Goal: Transaction & Acquisition: Book appointment/travel/reservation

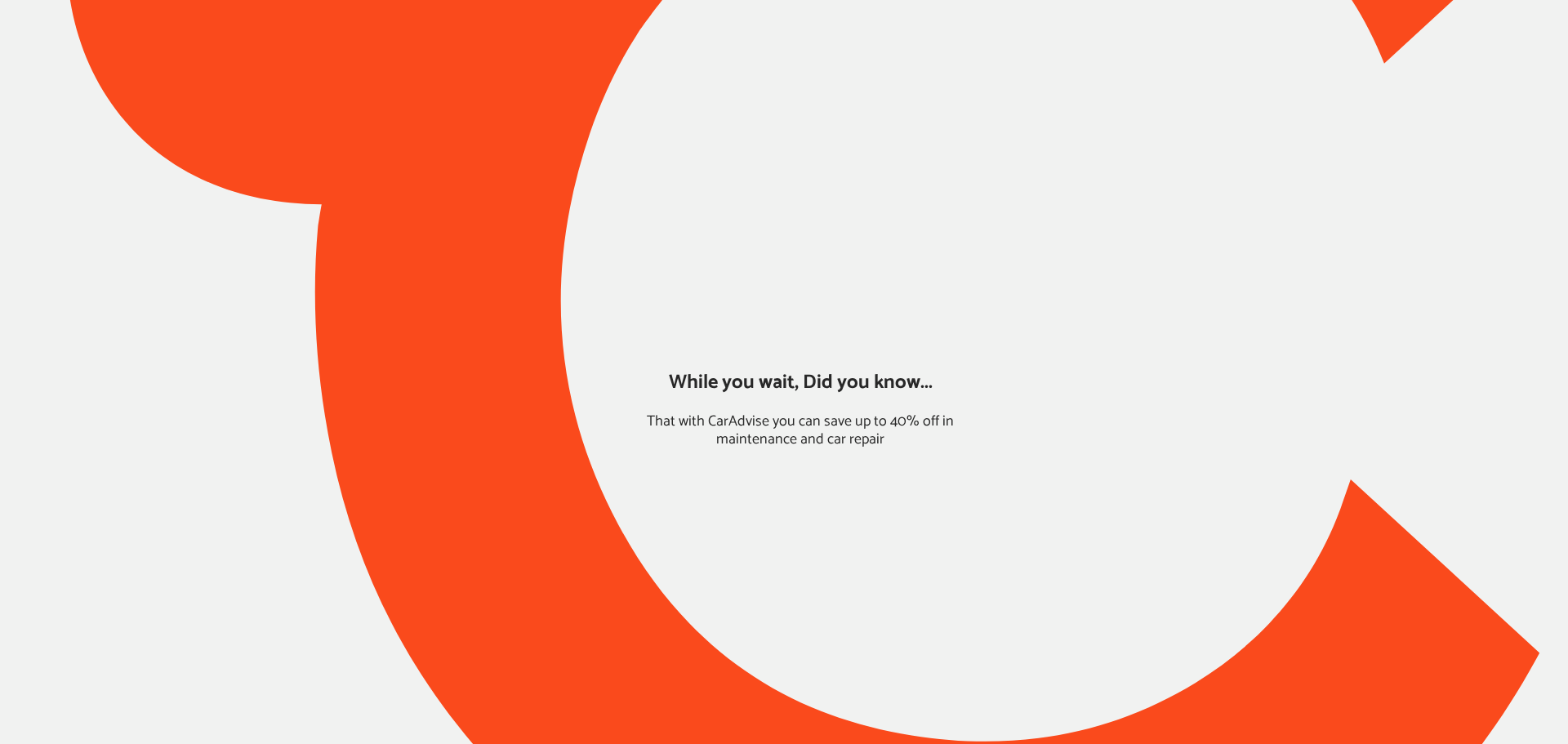
type input "*****"
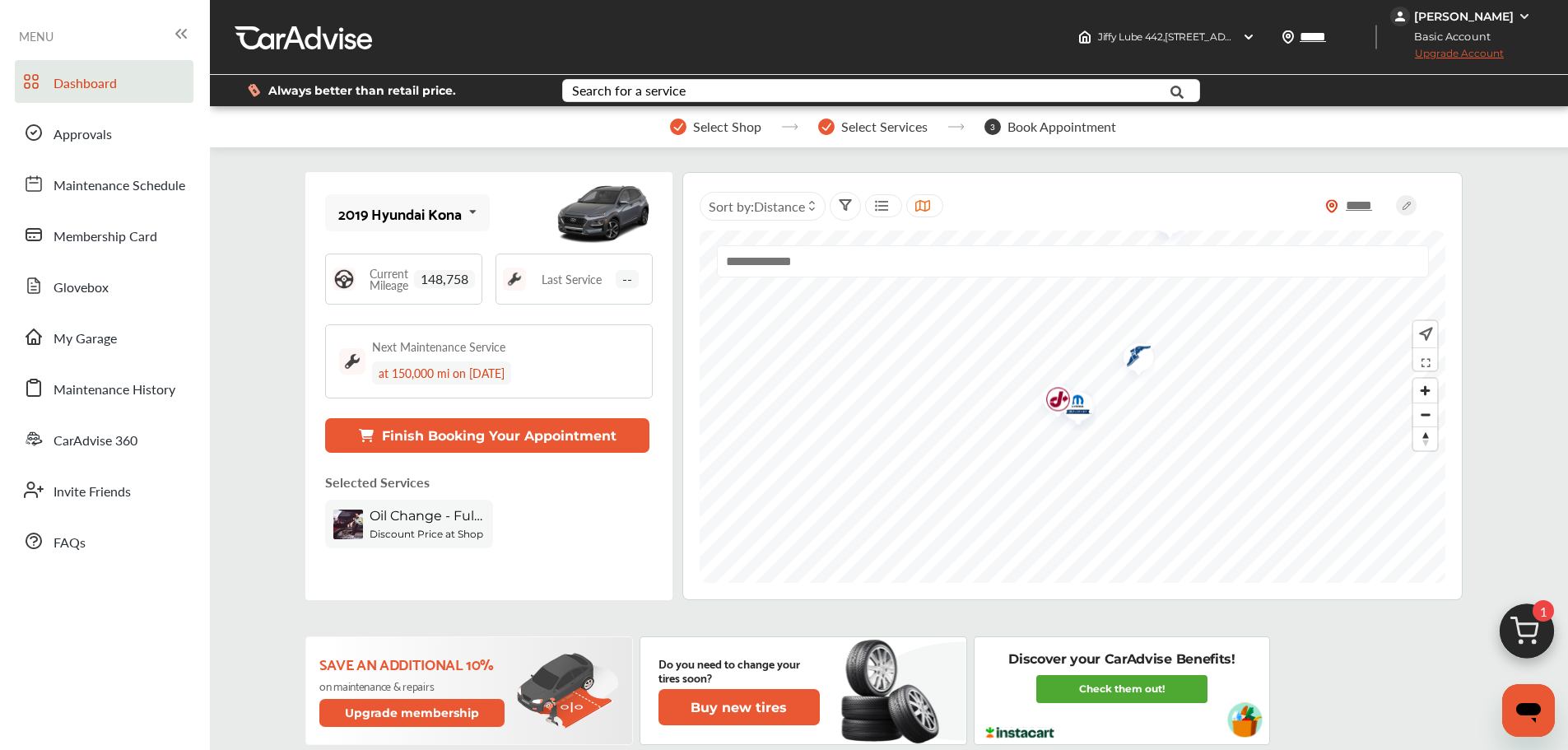
click at [390, 221] on div "2019 Hyundai Kona" at bounding box center [400, 212] width 123 height 17
click at [1500, 623] on img at bounding box center [1527, 635] width 79 height 79
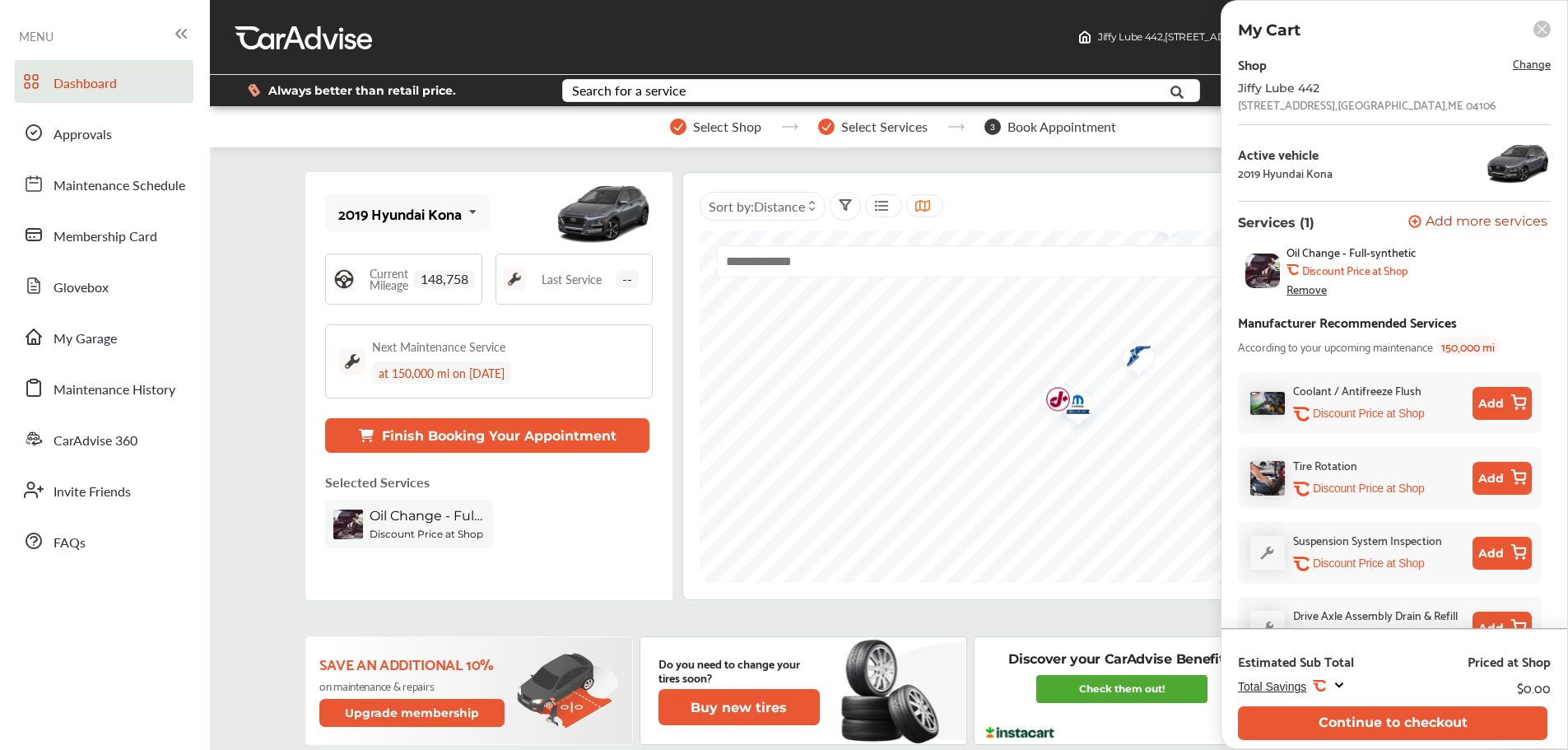
click at [1510, 623] on div "Drive Axle Assembly Drain & Refill .st0{fill:#FA4A1C;} Discount Price at Shop A…" at bounding box center [1414, 627] width 242 height 45
click at [1287, 731] on button "Continue to checkout" at bounding box center [1392, 723] width 309 height 33
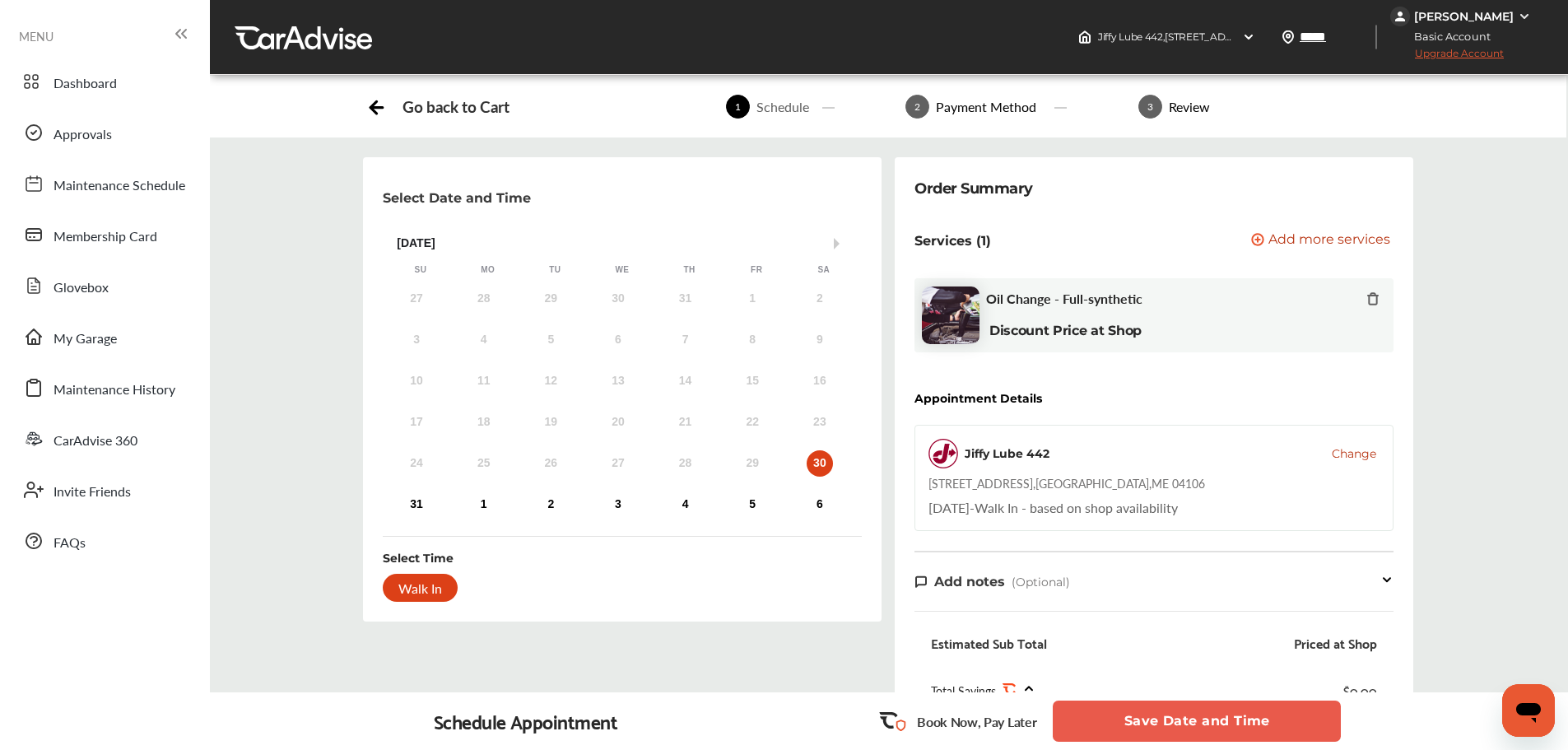
click at [1341, 453] on span "Change" at bounding box center [1354, 453] width 44 height 17
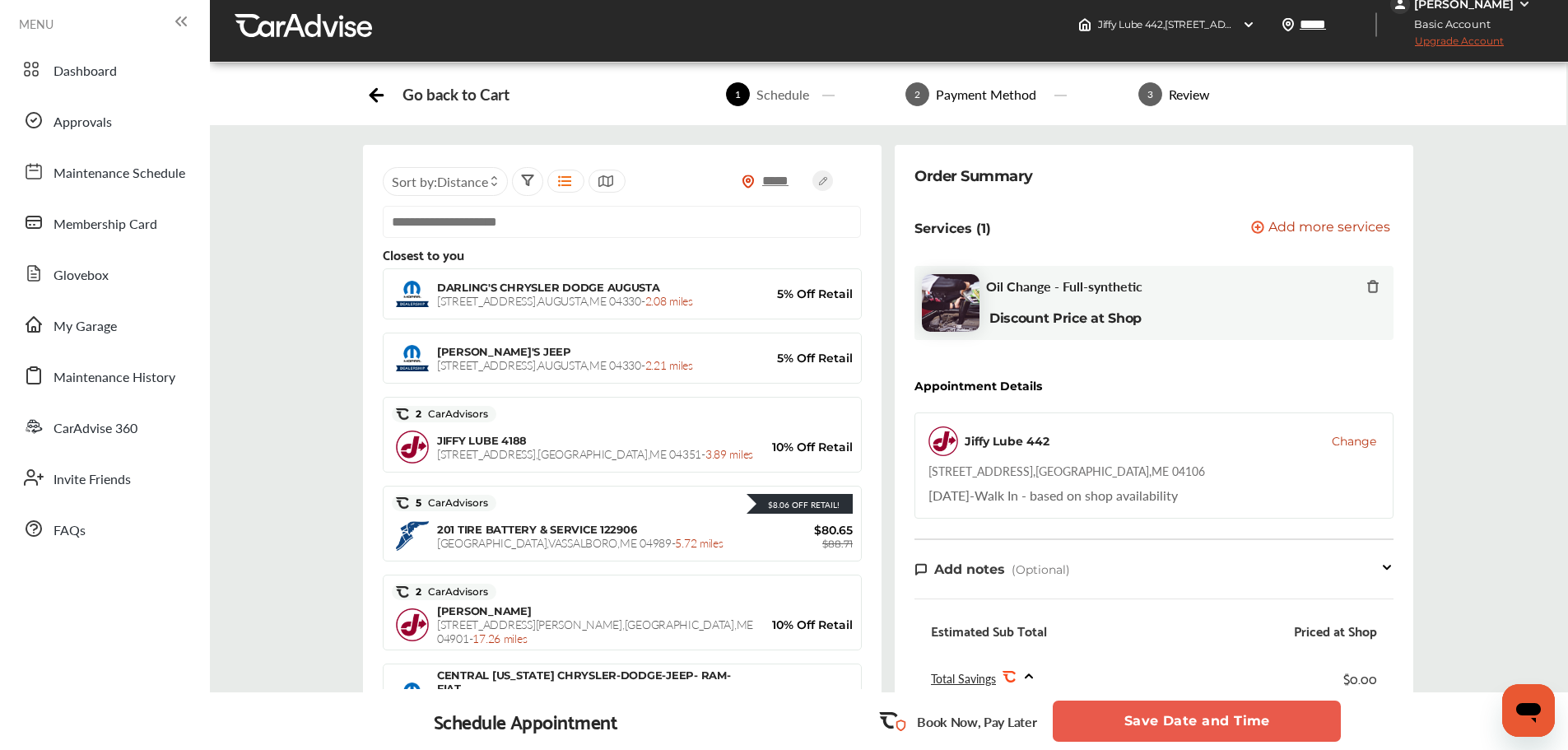
scroll to position [5, 0]
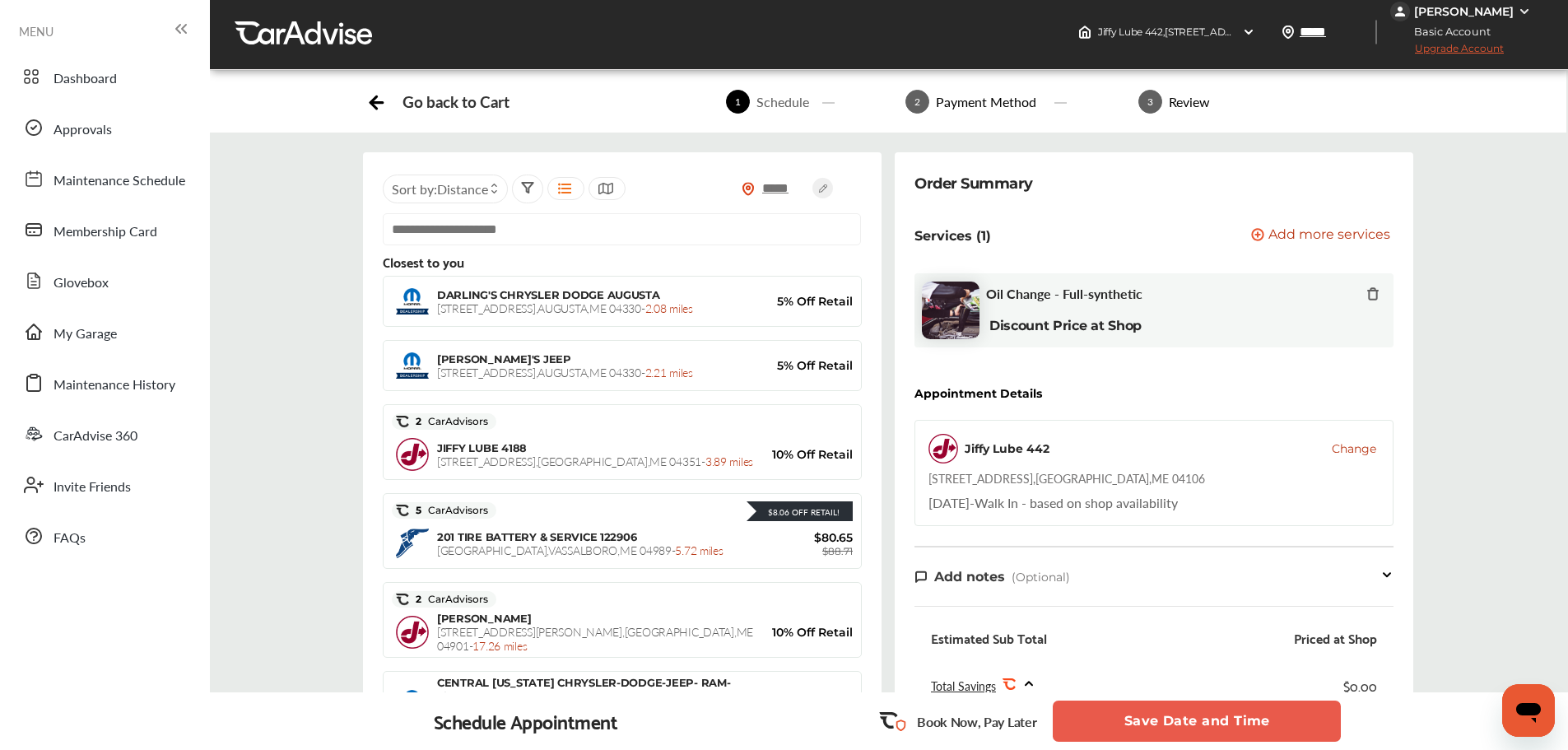
click at [1004, 473] on div "[STREET_ADDRESS]" at bounding box center [1066, 478] width 277 height 17
copy div "[STREET_ADDRESS]"
click at [611, 236] on input "text" at bounding box center [621, 229] width 478 height 32
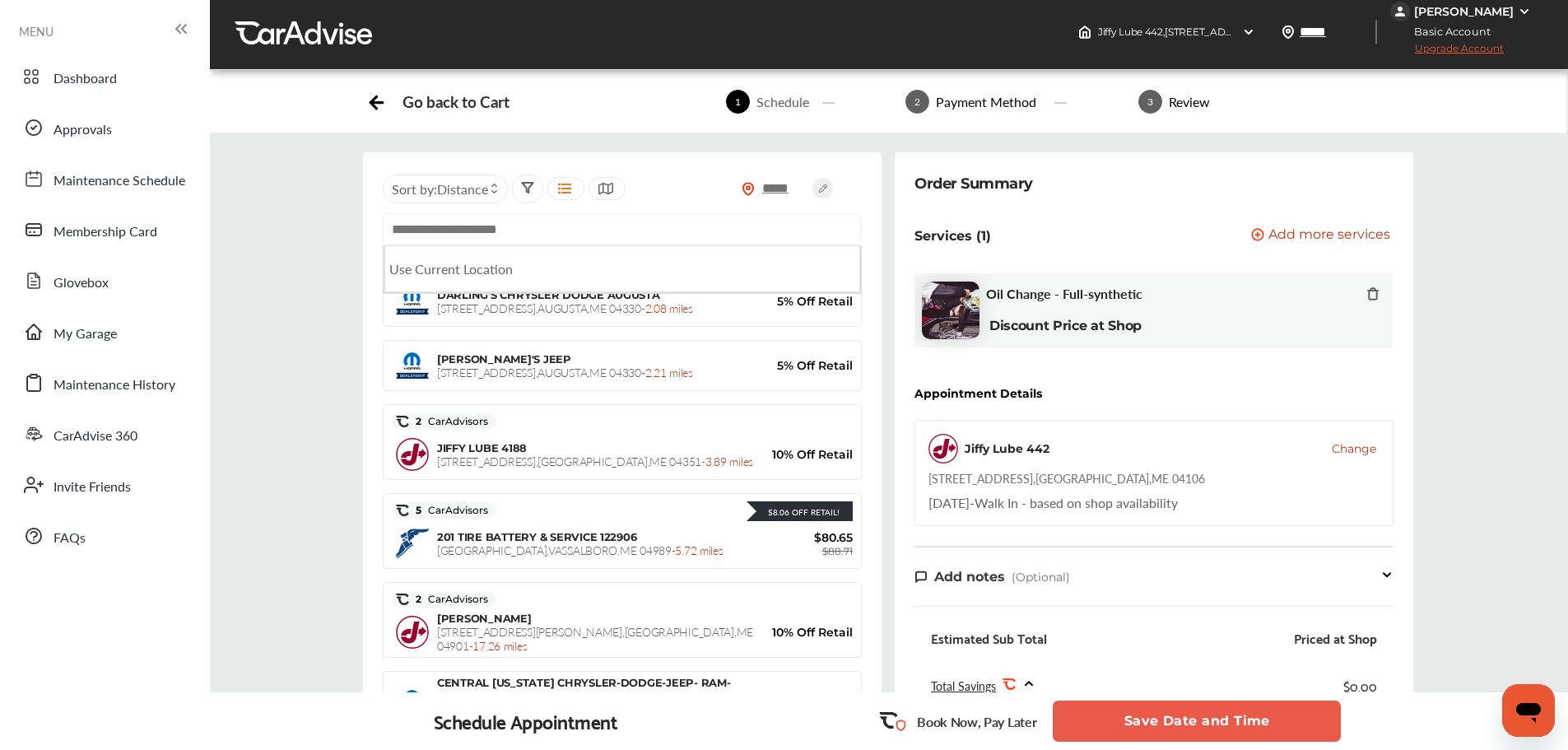
paste input "**********"
click at [823, 264] on li "[STREET_ADDRESS]" at bounding box center [622, 268] width 476 height 47
type input "**********"
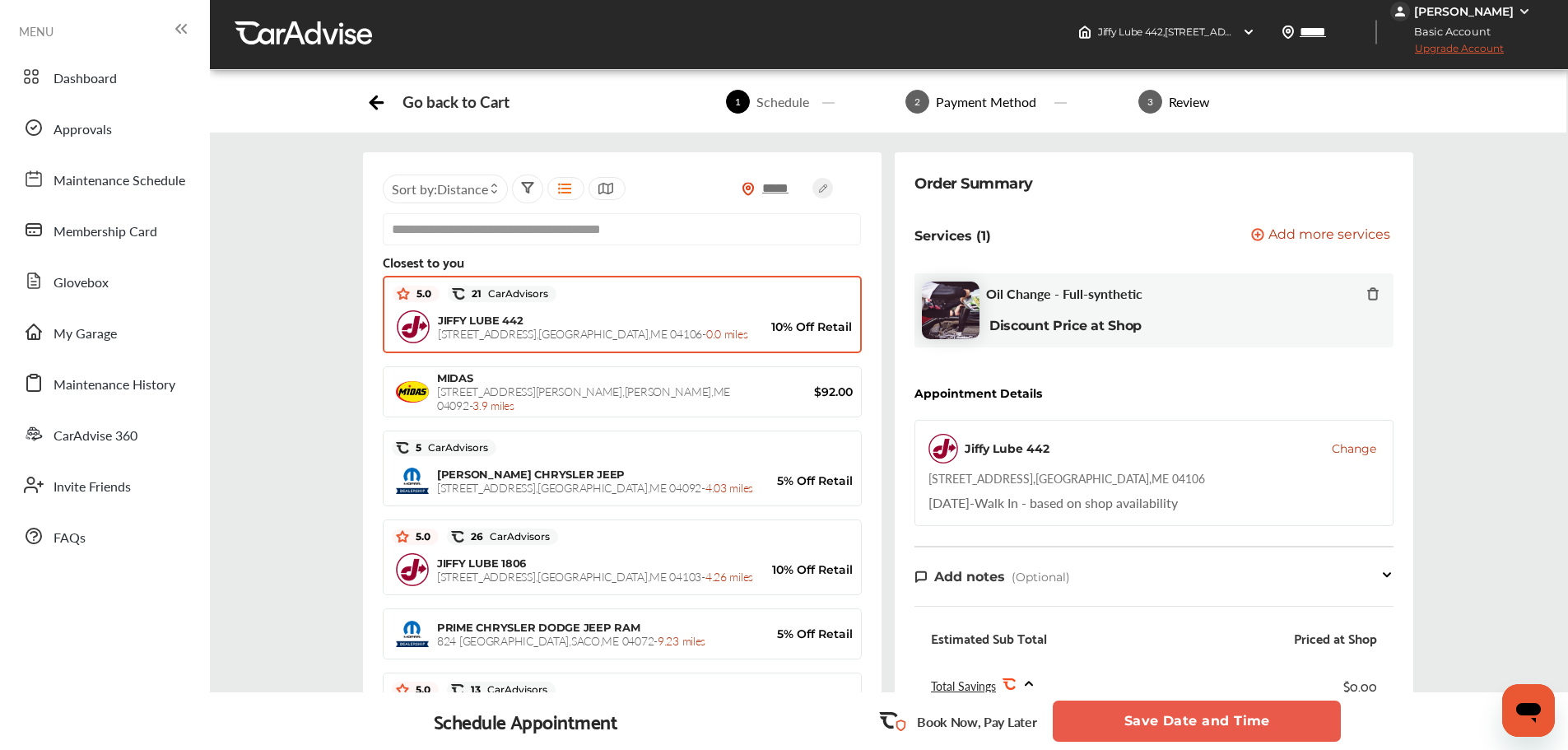
click at [535, 329] on span "[STREET_ADDRESS] - 0.0 miles" at bounding box center [592, 333] width 309 height 17
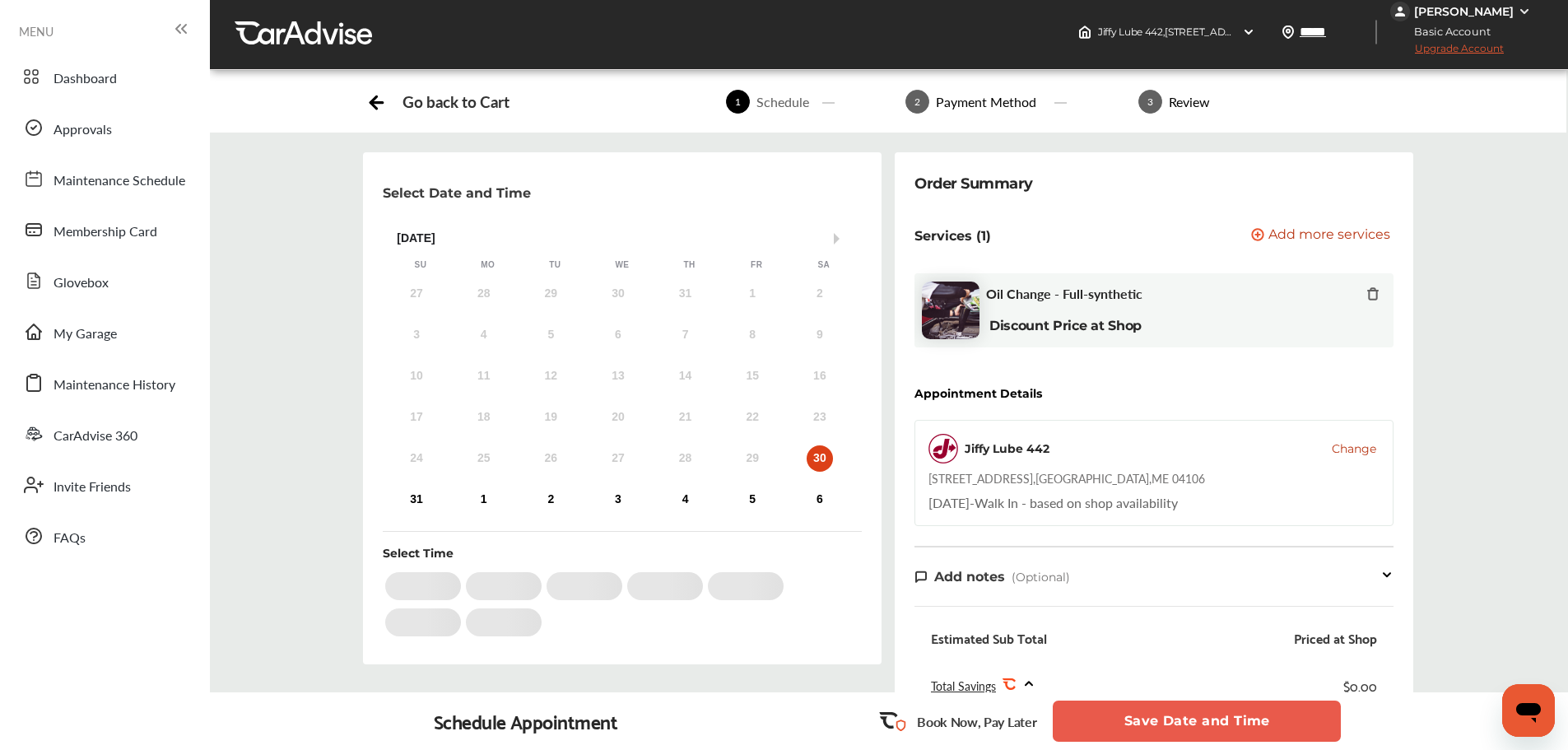
scroll to position [169, 0]
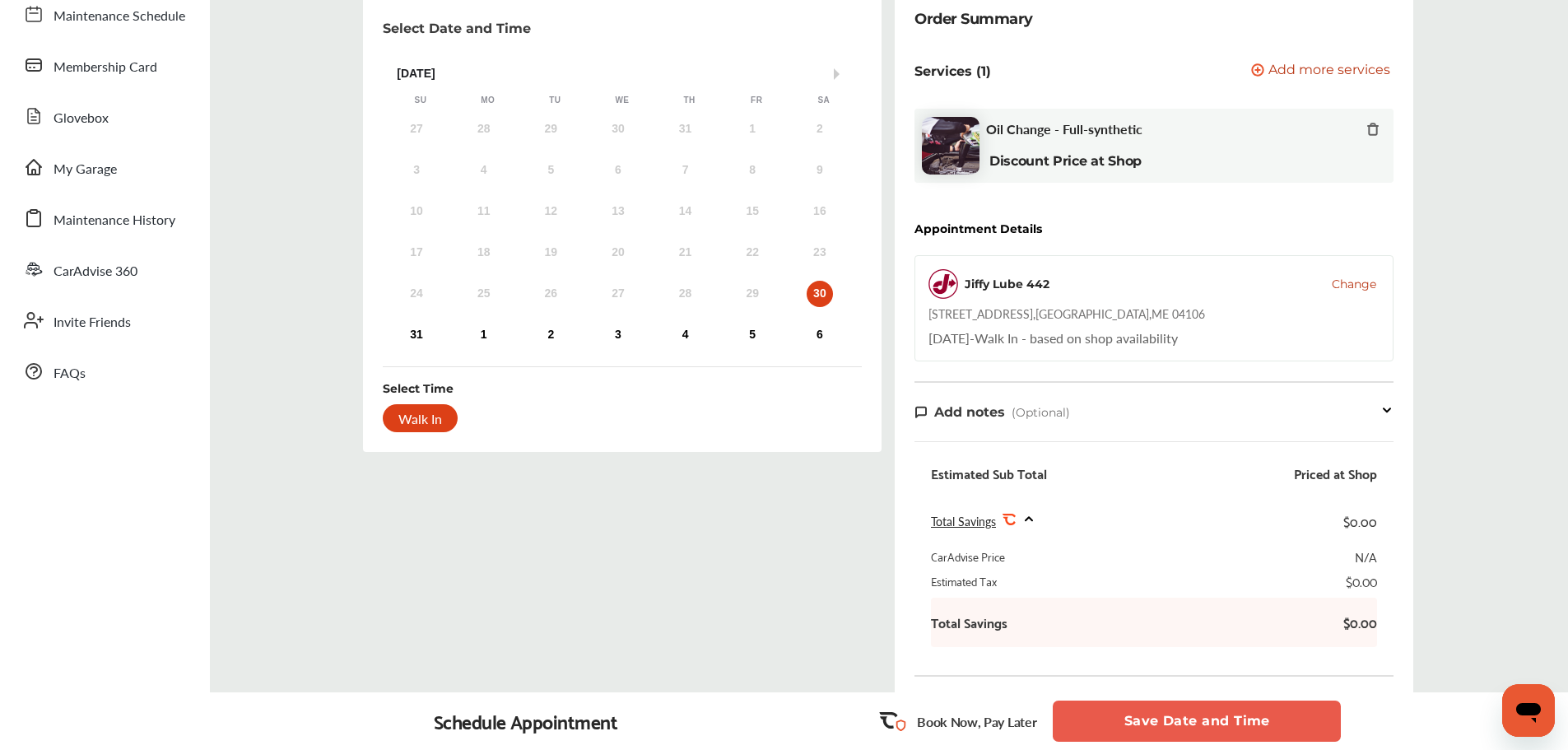
click at [1119, 709] on button "Save Date and Time" at bounding box center [1196, 721] width 288 height 41
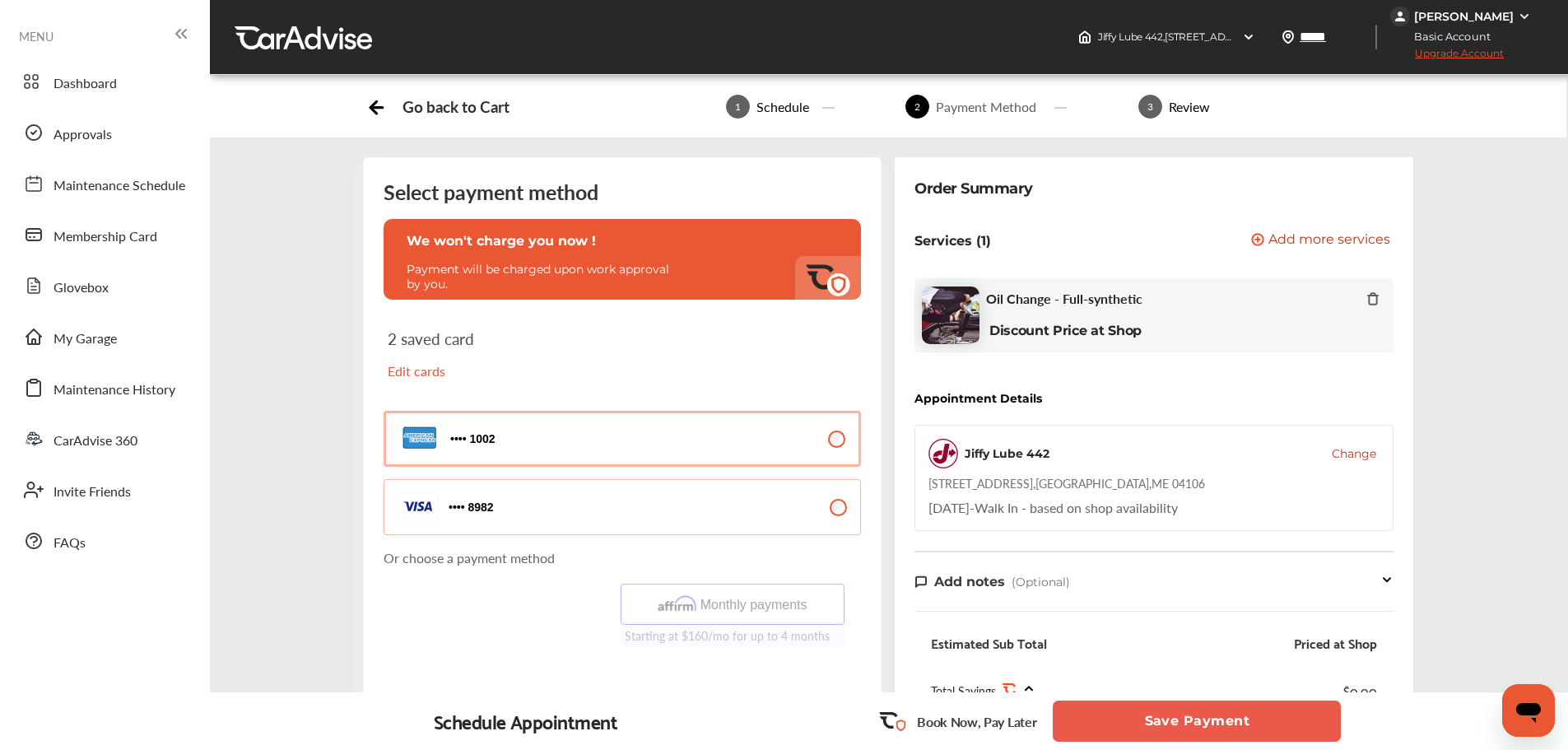
click at [1250, 724] on button "Save Payment" at bounding box center [1196, 721] width 288 height 41
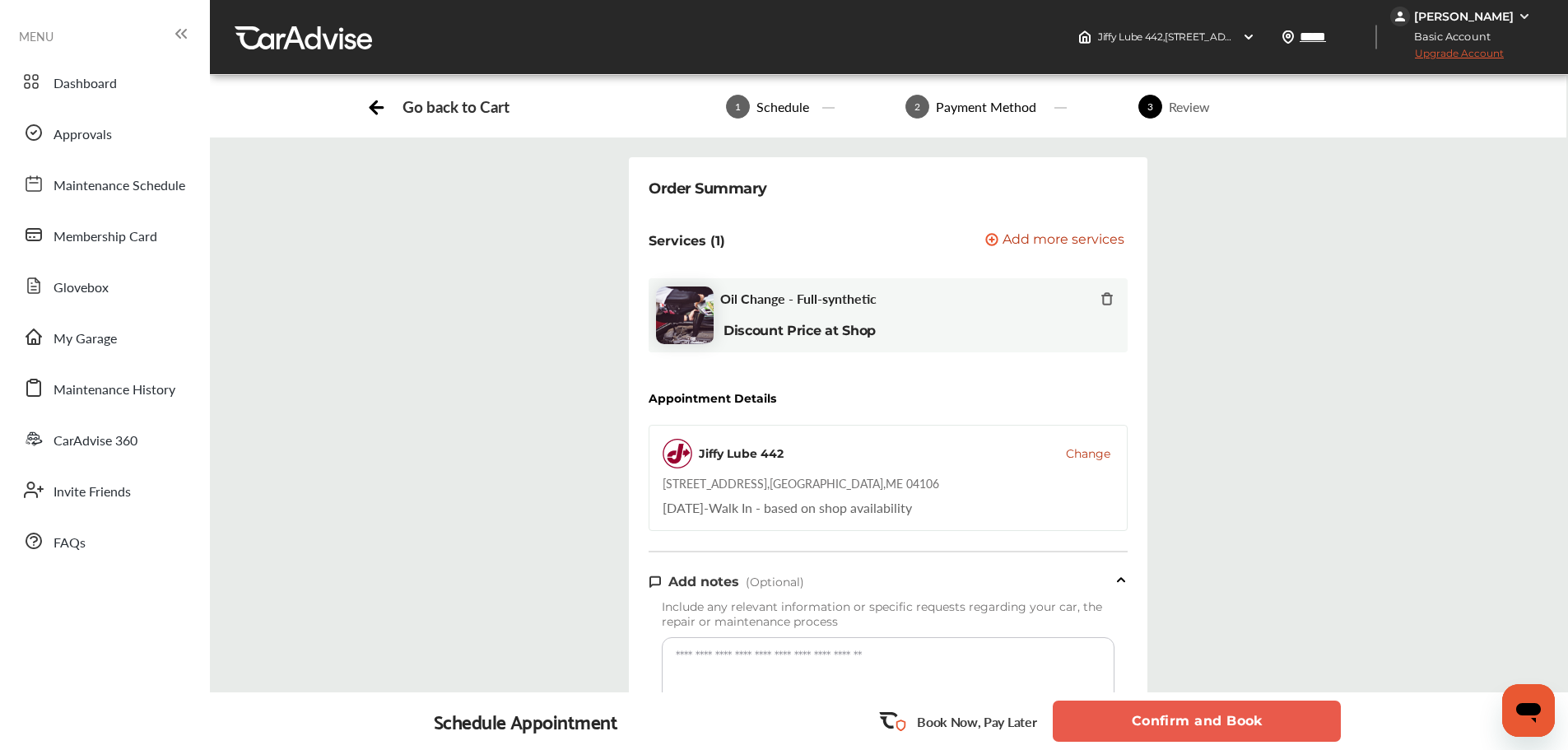
click at [1250, 724] on button "Confirm and Book" at bounding box center [1196, 721] width 288 height 41
